Goal: Find specific page/section: Find specific page/section

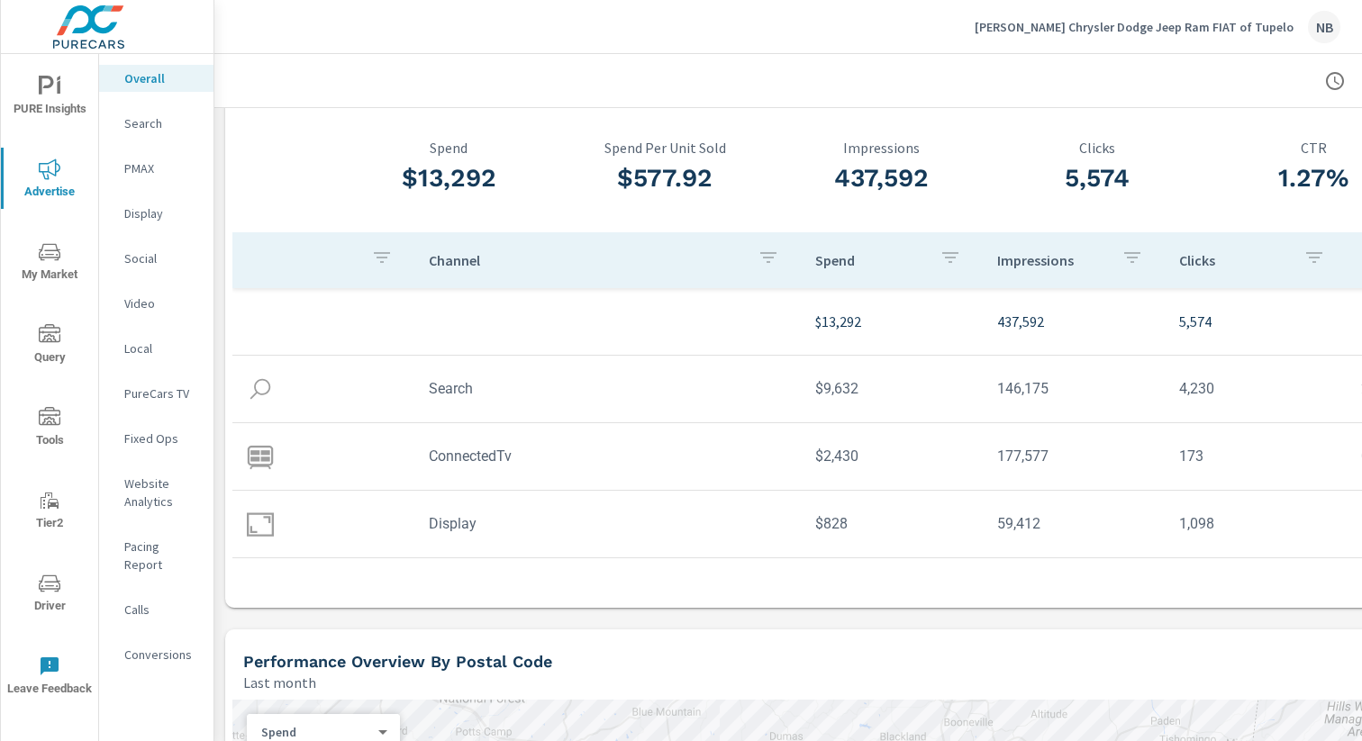
click at [136, 129] on p "Search" at bounding box center [161, 123] width 75 height 18
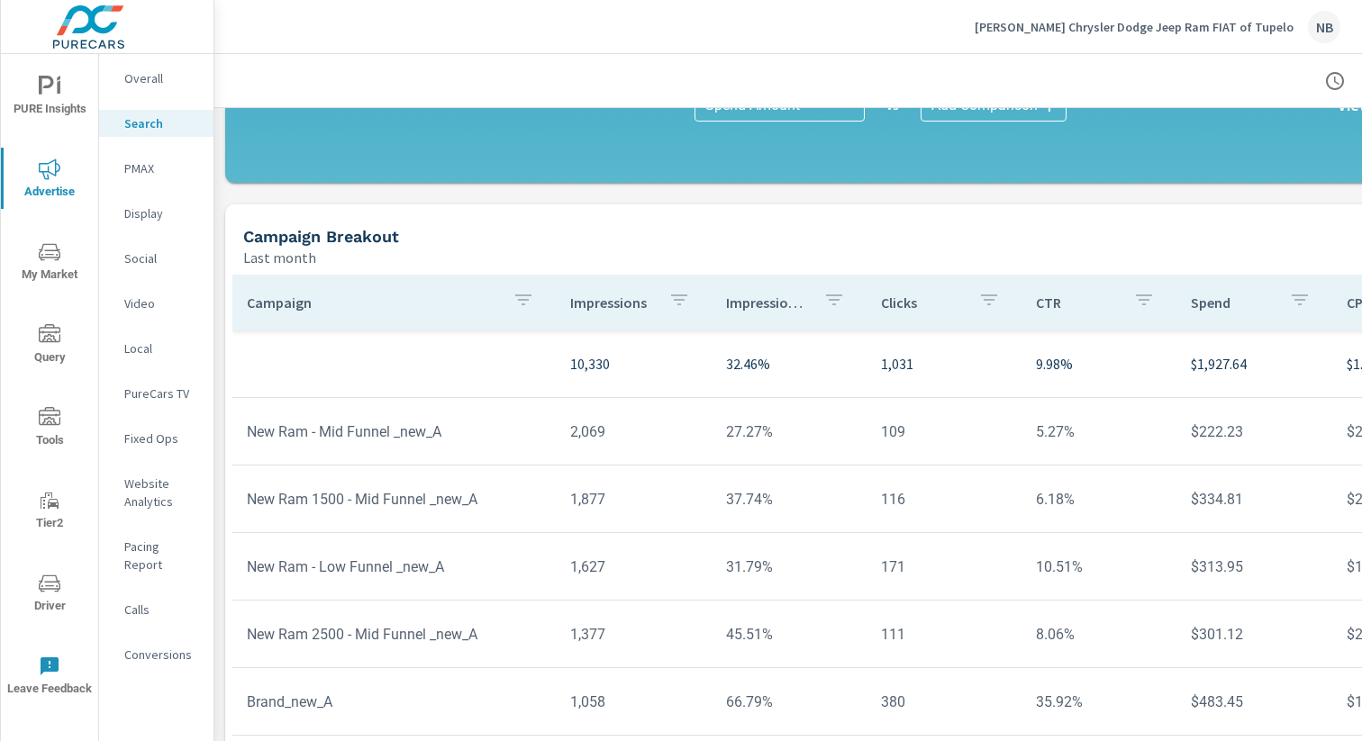
scroll to position [1287, 0]
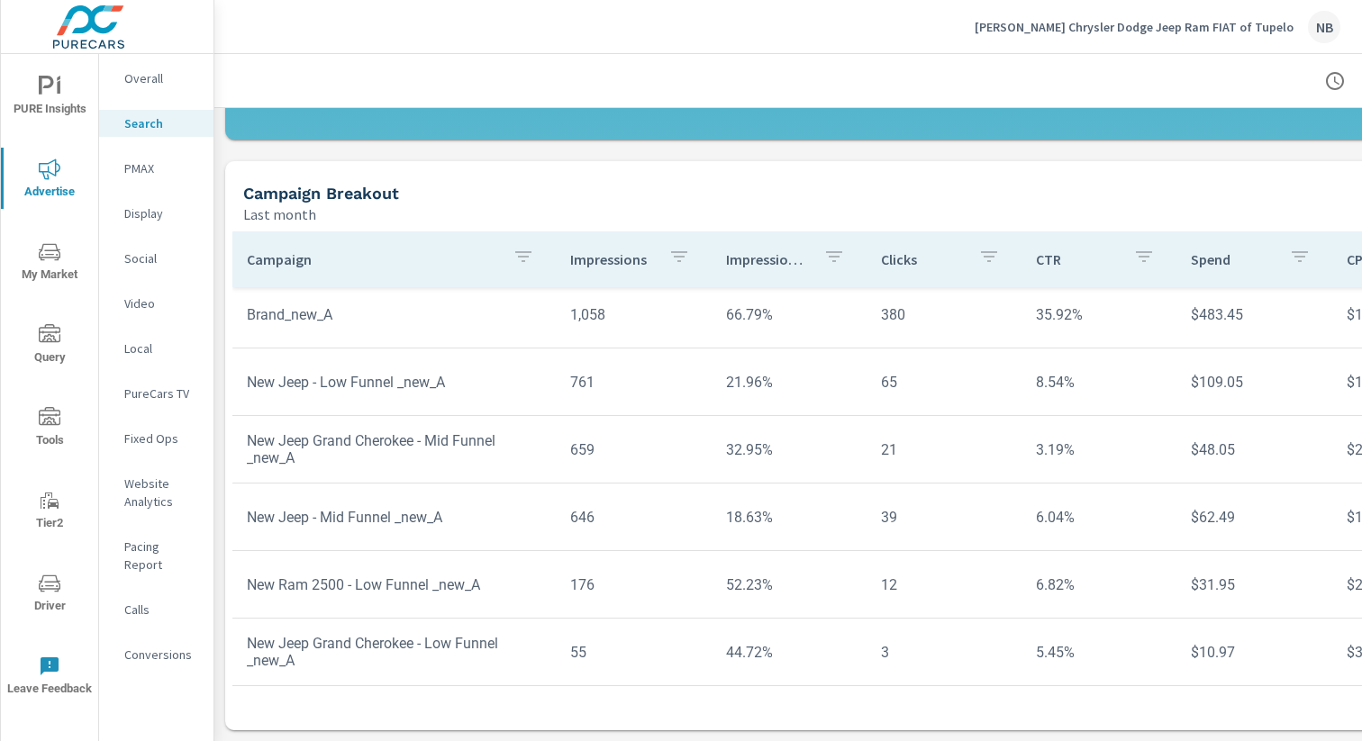
scroll to position [402, 0]
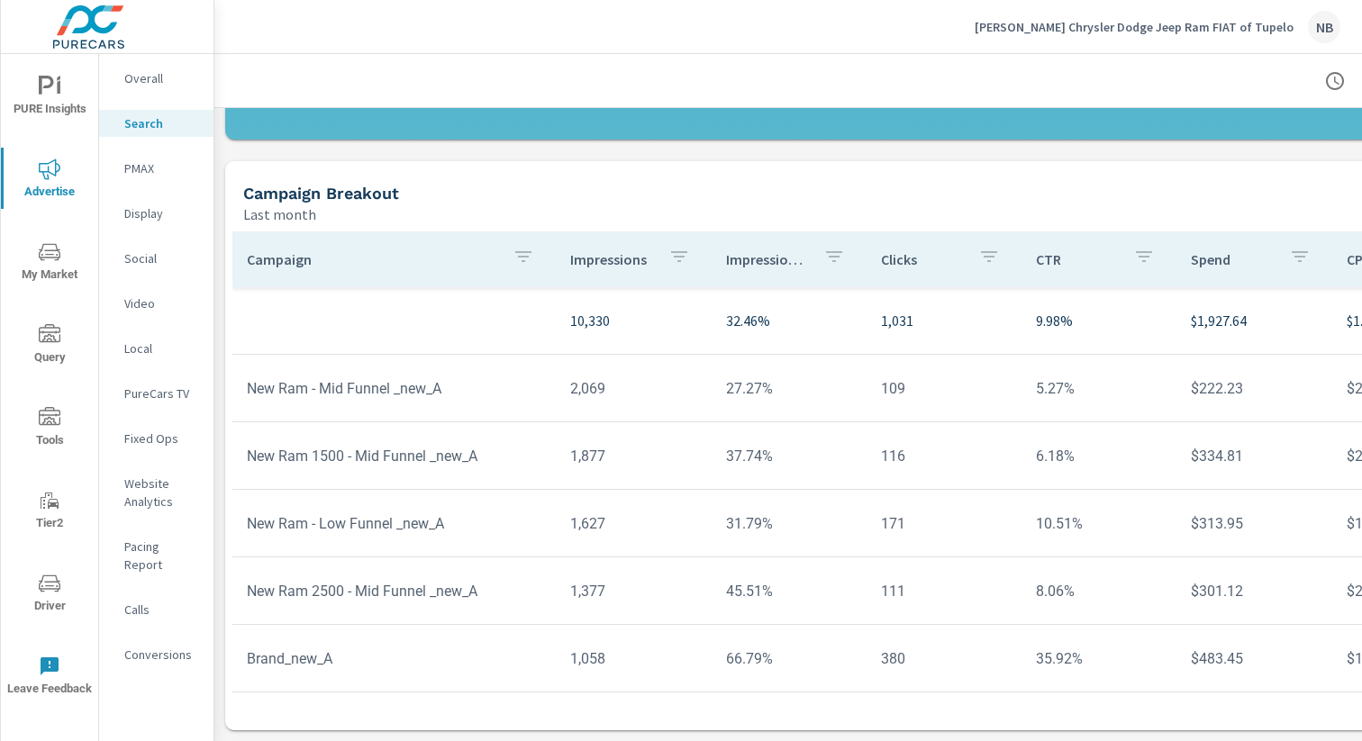
click at [164, 66] on div "Overall" at bounding box center [156, 78] width 114 height 27
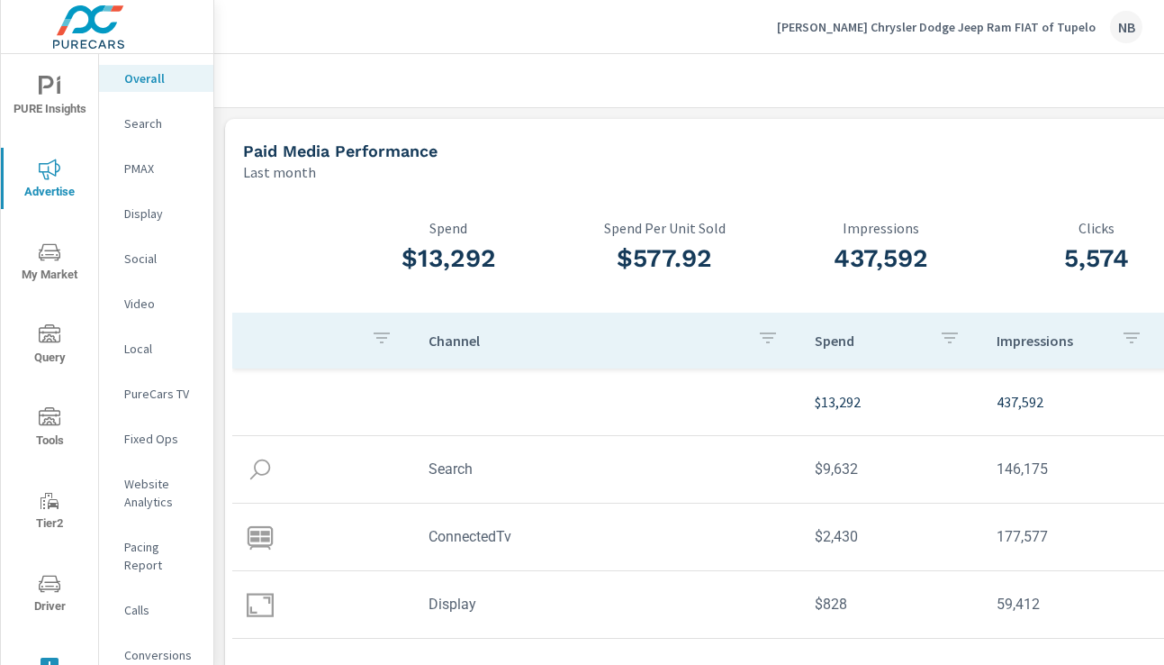
scroll to position [51, 0]
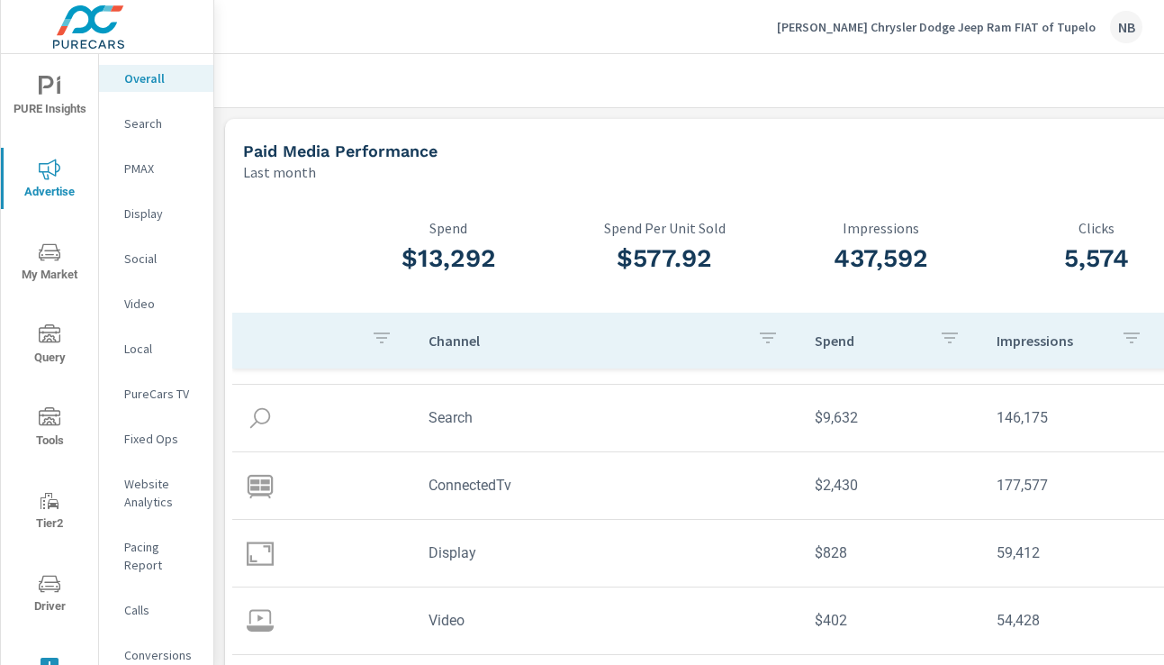
click at [154, 172] on p "PMAX" at bounding box center [161, 168] width 75 height 18
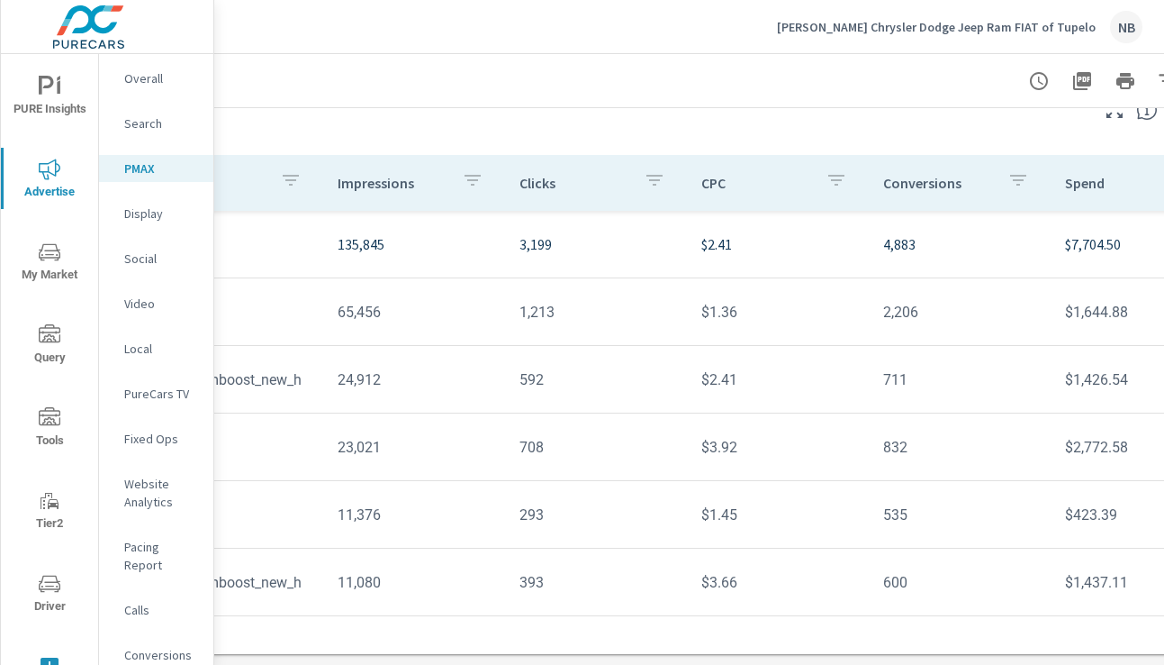
scroll to position [182, 383]
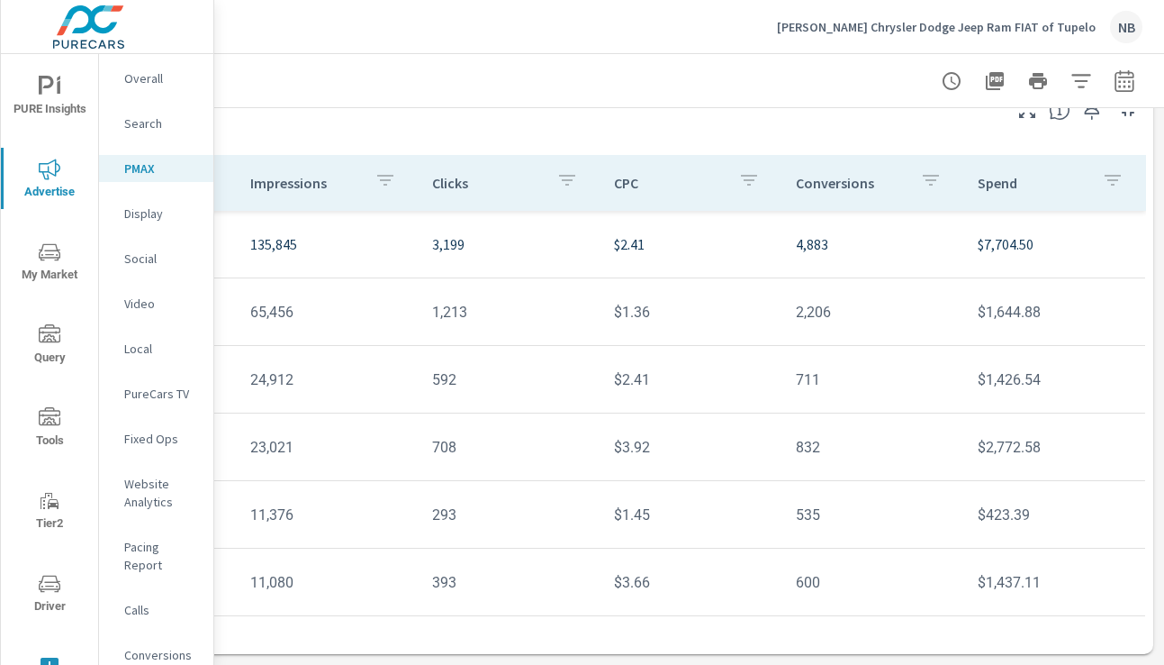
click at [157, 113] on nav "Overall Search PMAX Display Social Video Local PureCars TV Fixed Ops Website An…" at bounding box center [156, 373] width 114 height 639
click at [149, 122] on p "Search" at bounding box center [161, 123] width 75 height 18
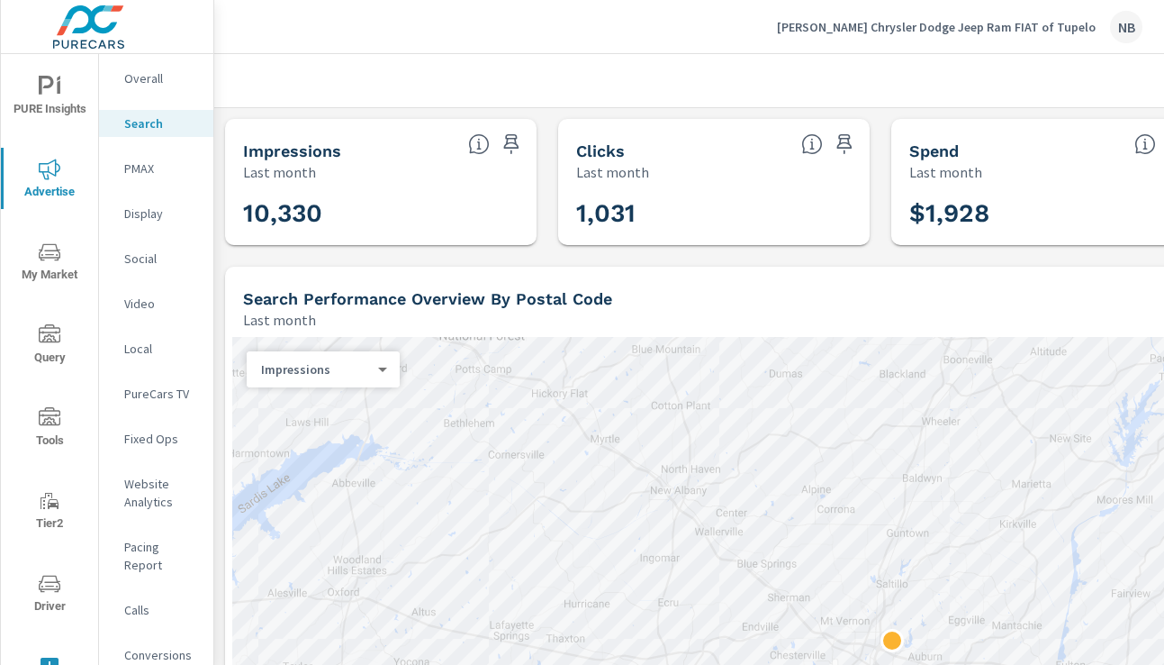
click at [136, 171] on p "PMAX" at bounding box center [161, 168] width 75 height 18
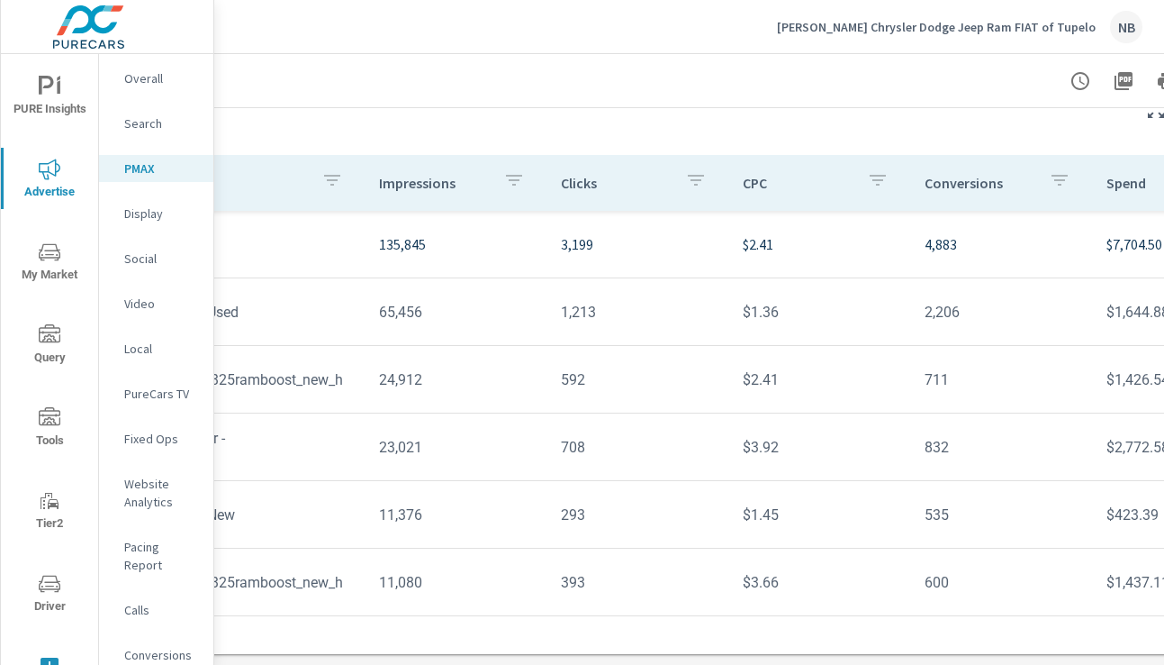
scroll to position [182, 383]
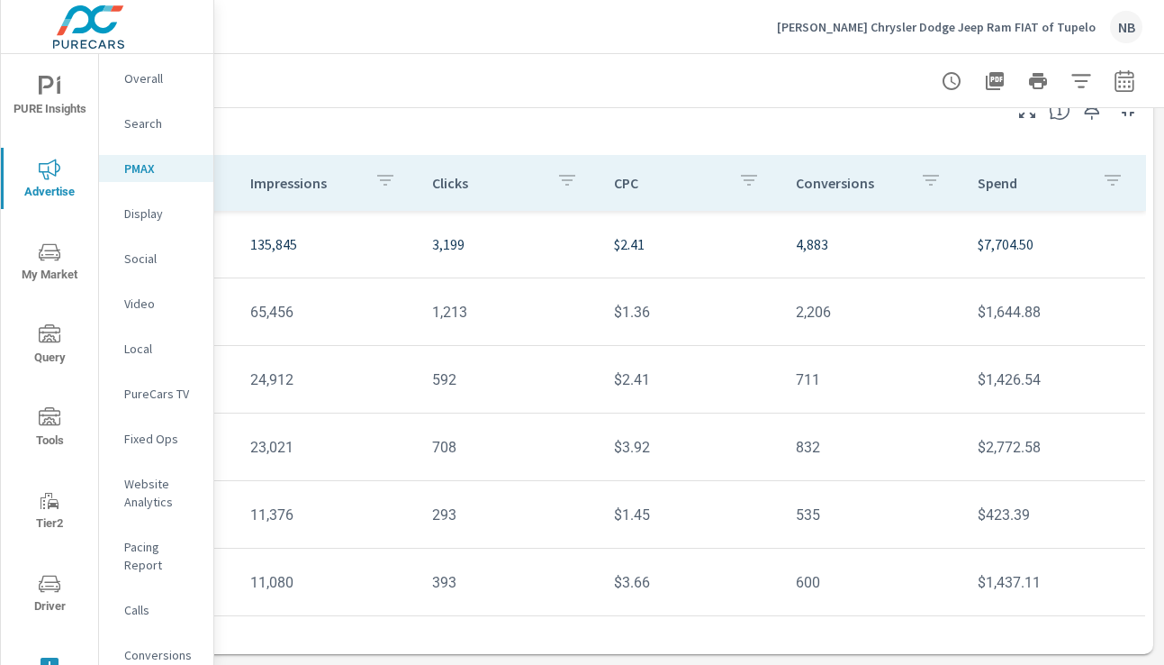
click at [131, 76] on p "Overall" at bounding box center [161, 78] width 75 height 18
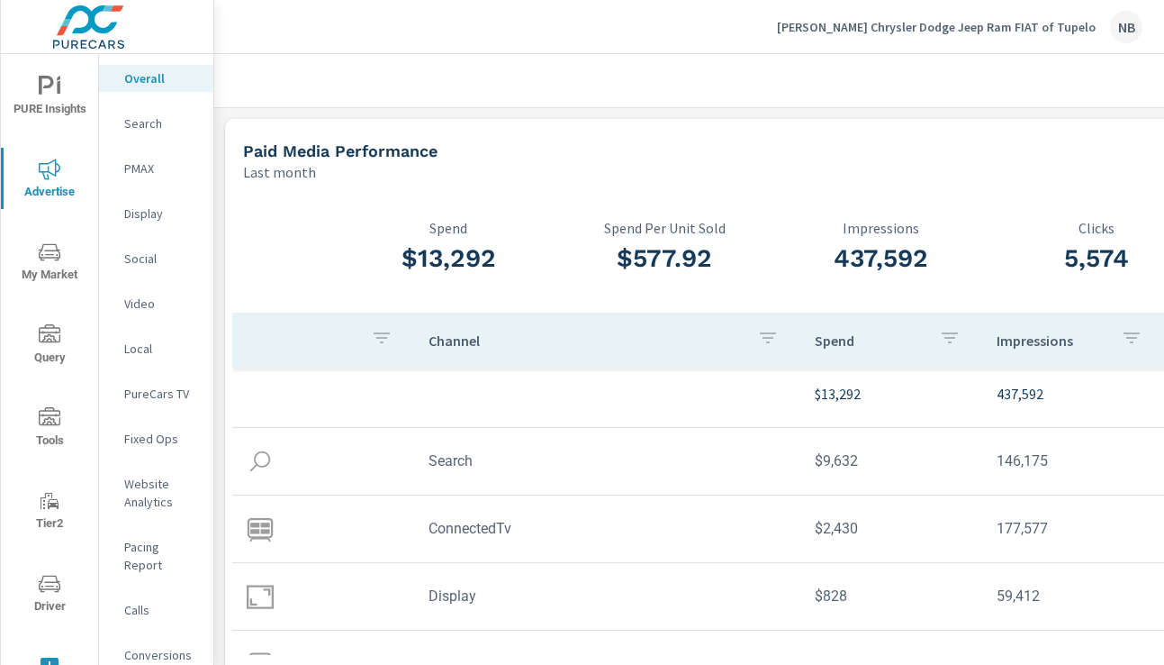
scroll to position [6, 0]
click at [135, 120] on p "Search" at bounding box center [161, 123] width 75 height 18
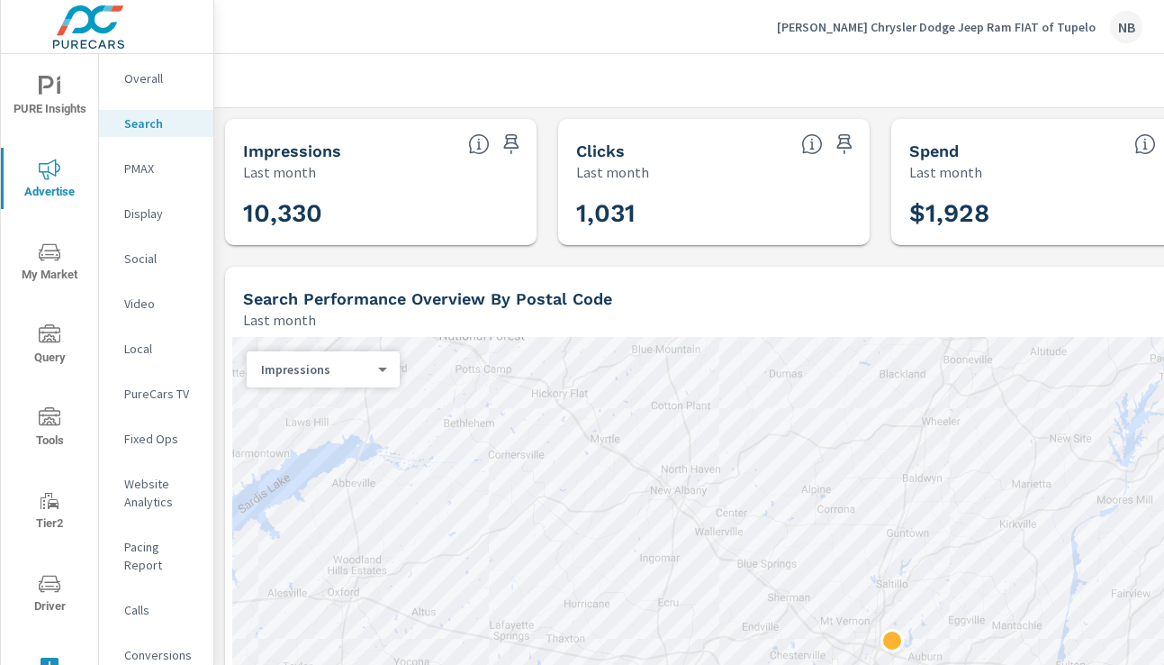
click at [132, 171] on p "PMAX" at bounding box center [161, 168] width 75 height 18
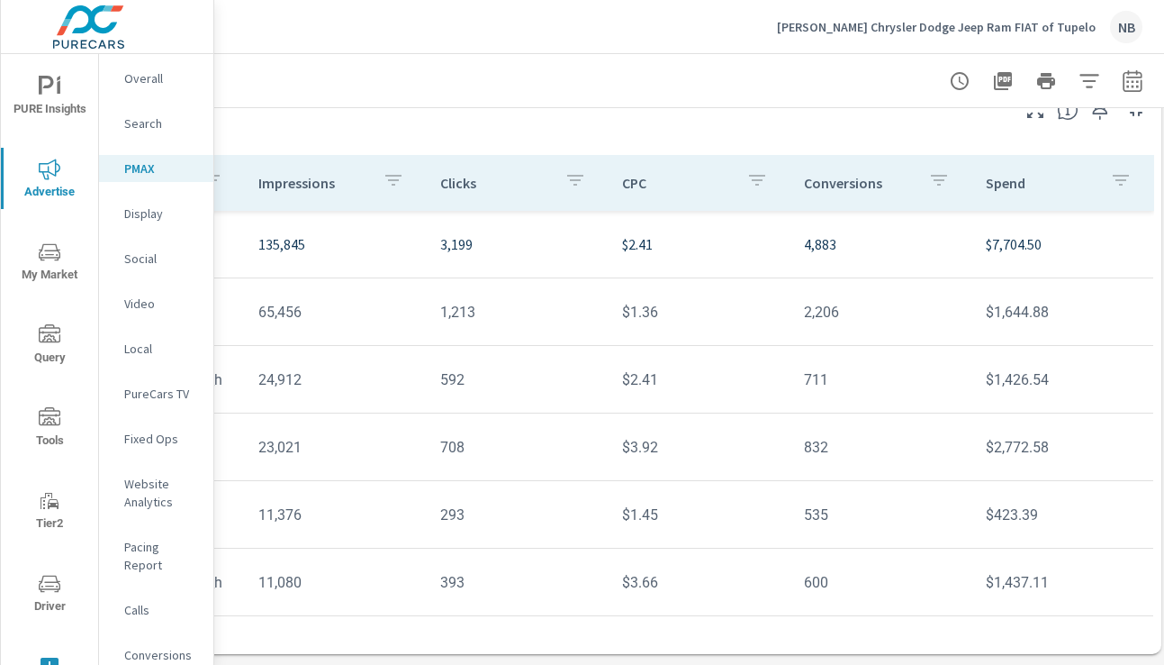
scroll to position [182, 383]
